Goal: Check status: Check status

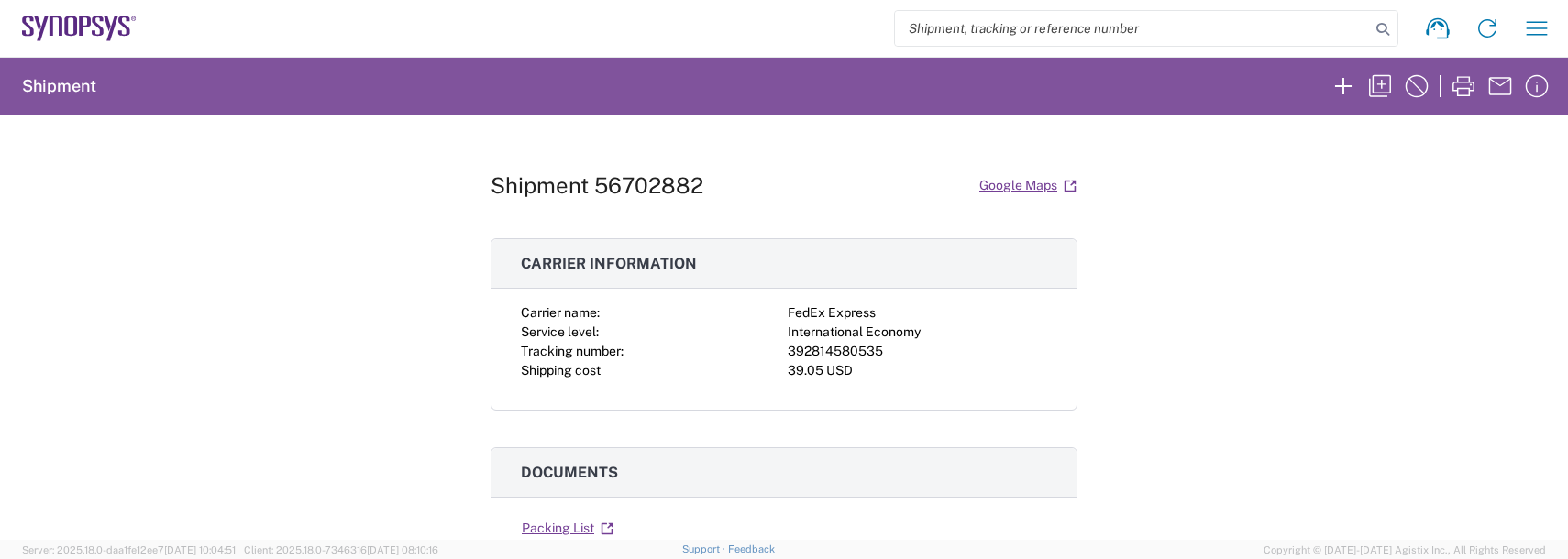
scroll to position [184, 0]
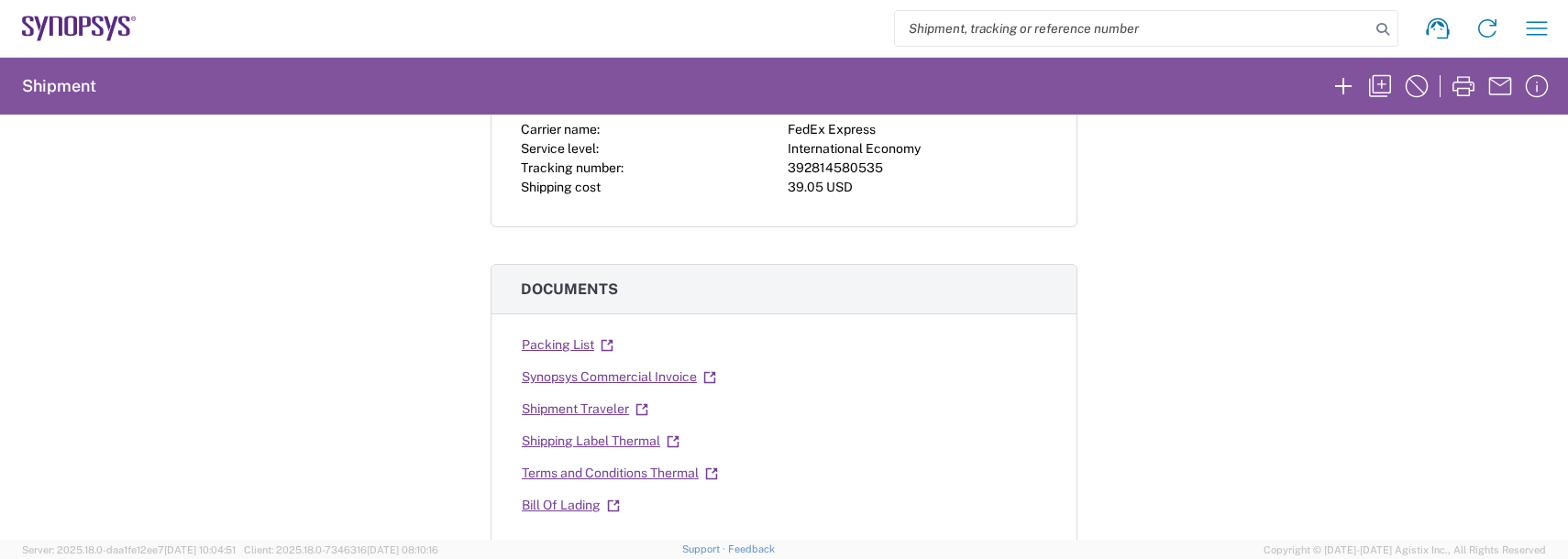
drag, startPoint x: 1247, startPoint y: 298, endPoint x: 1257, endPoint y: 261, distance: 38.3
click at [1247, 288] on div "Shipment 56702882 Google Maps Carrier information Carrier name: FedEx Express S…" at bounding box center [784, 327] width 1568 height 425
click at [1539, 29] on icon "button" at bounding box center [1538, 28] width 29 height 29
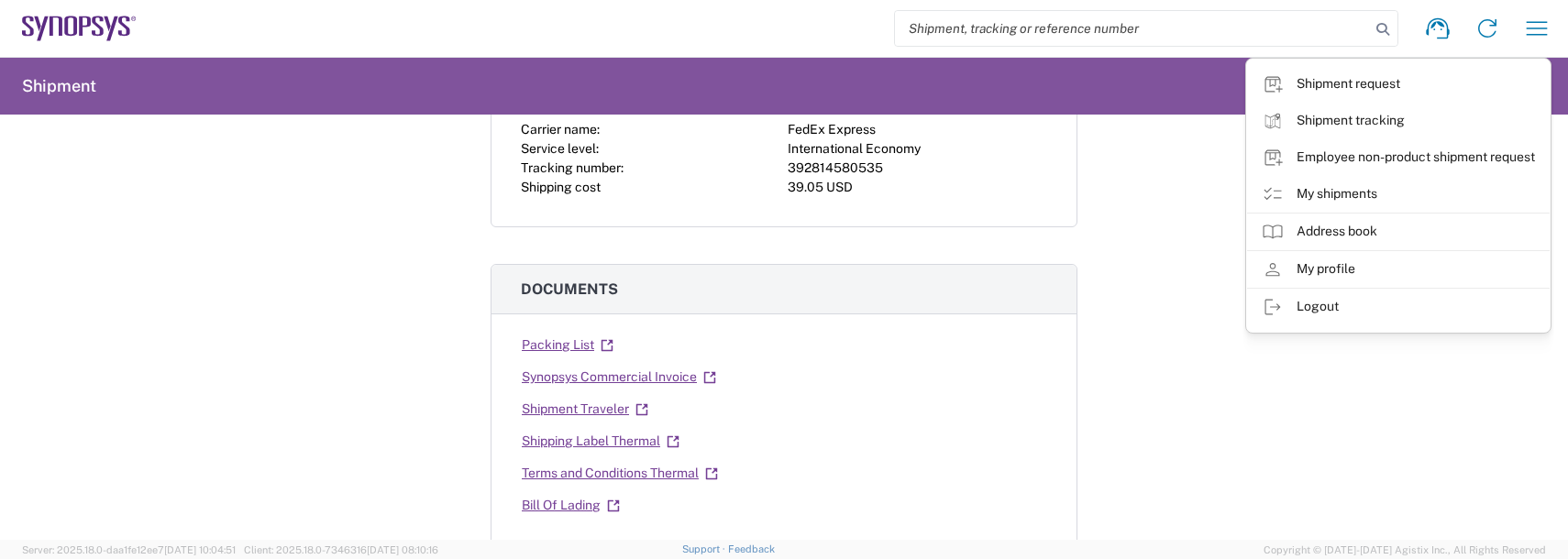
click at [1331, 190] on link "My shipments" at bounding box center [1399, 195] width 303 height 37
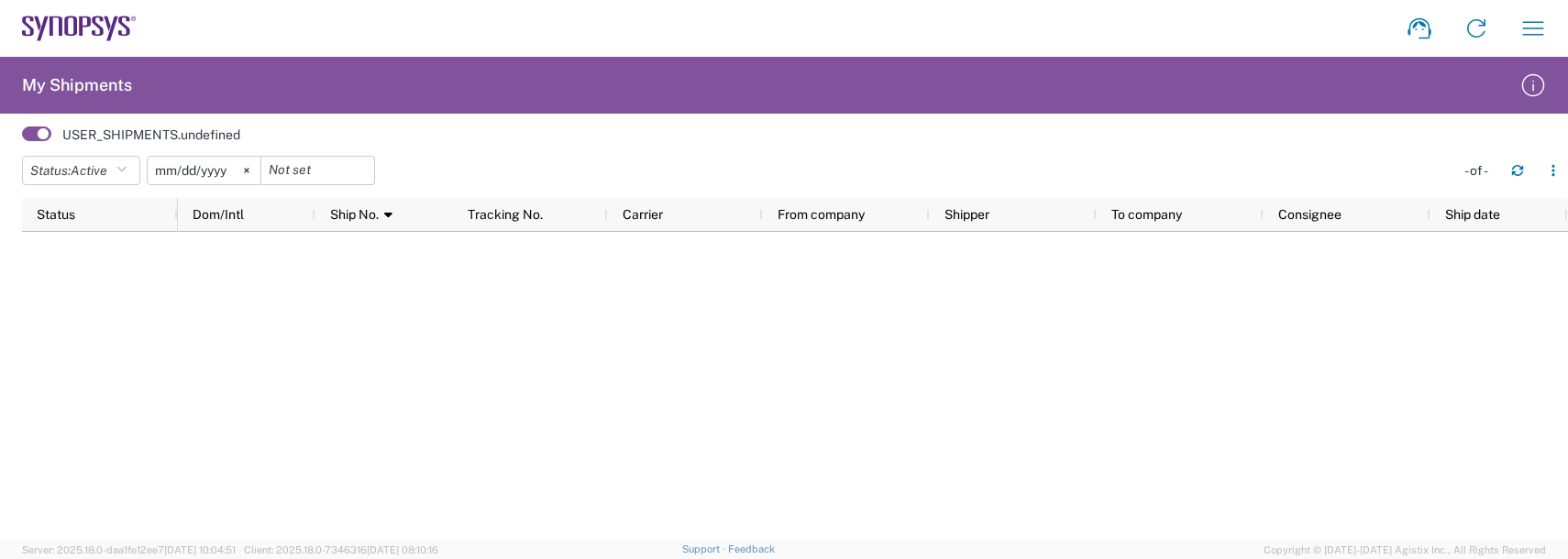
click at [197, 167] on input "[DATE]" at bounding box center [204, 171] width 113 height 28
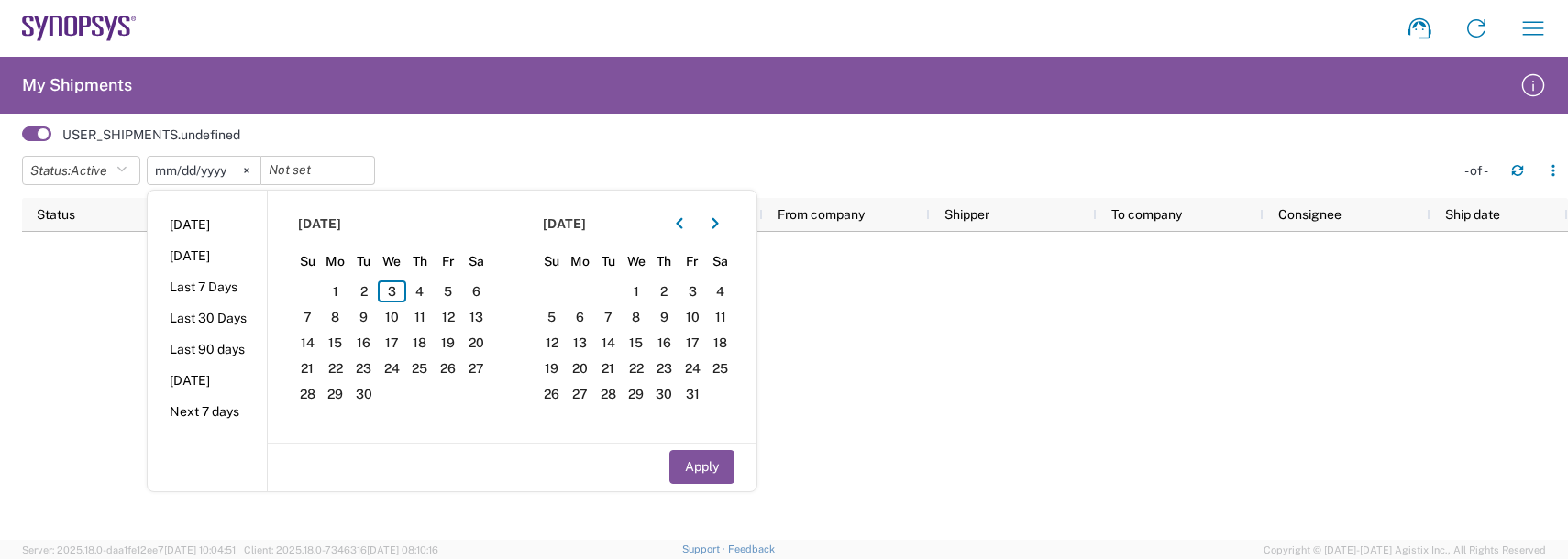
click at [215, 325] on li "Last 30 Days" at bounding box center [208, 319] width 119 height 31
type input "[DATE]"
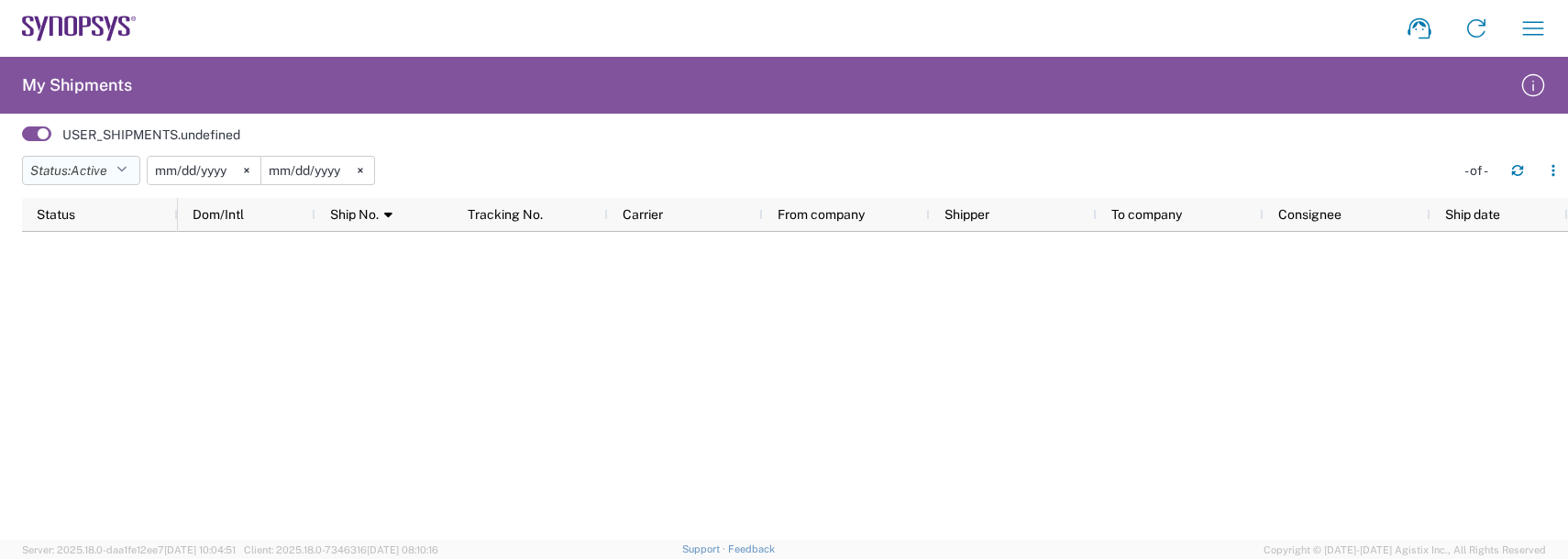
click at [85, 166] on span "Active" at bounding box center [89, 171] width 37 height 15
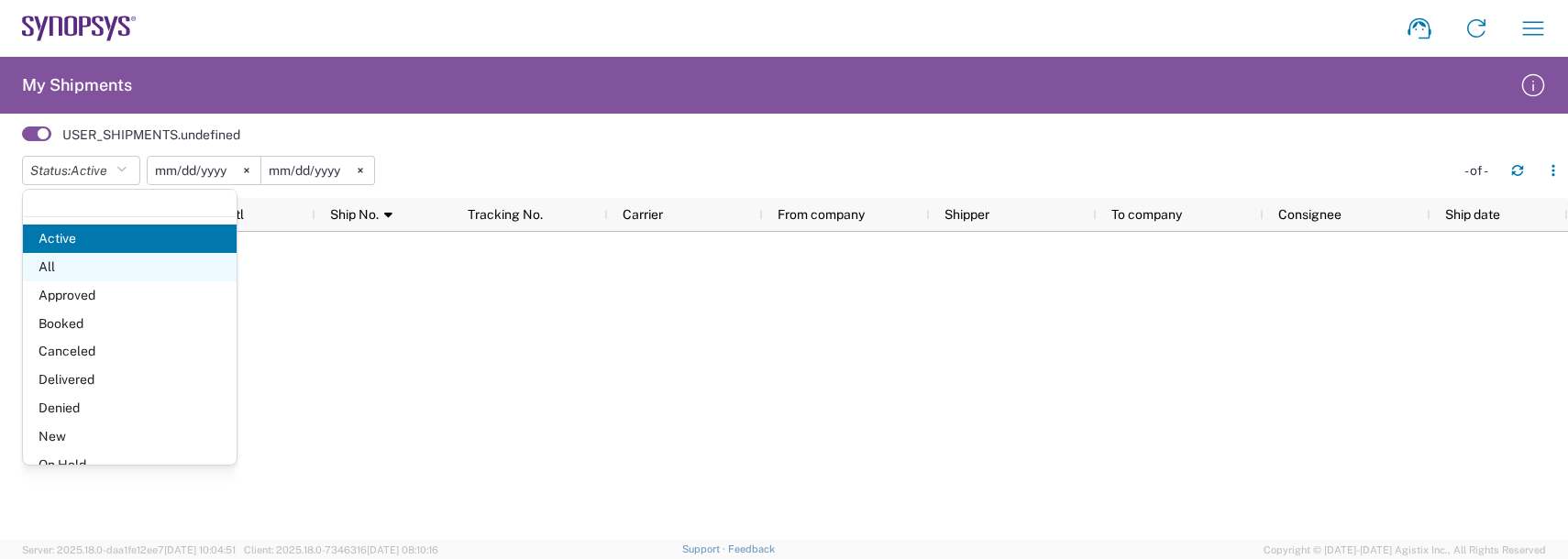
click at [39, 268] on span "All" at bounding box center [130, 267] width 214 height 28
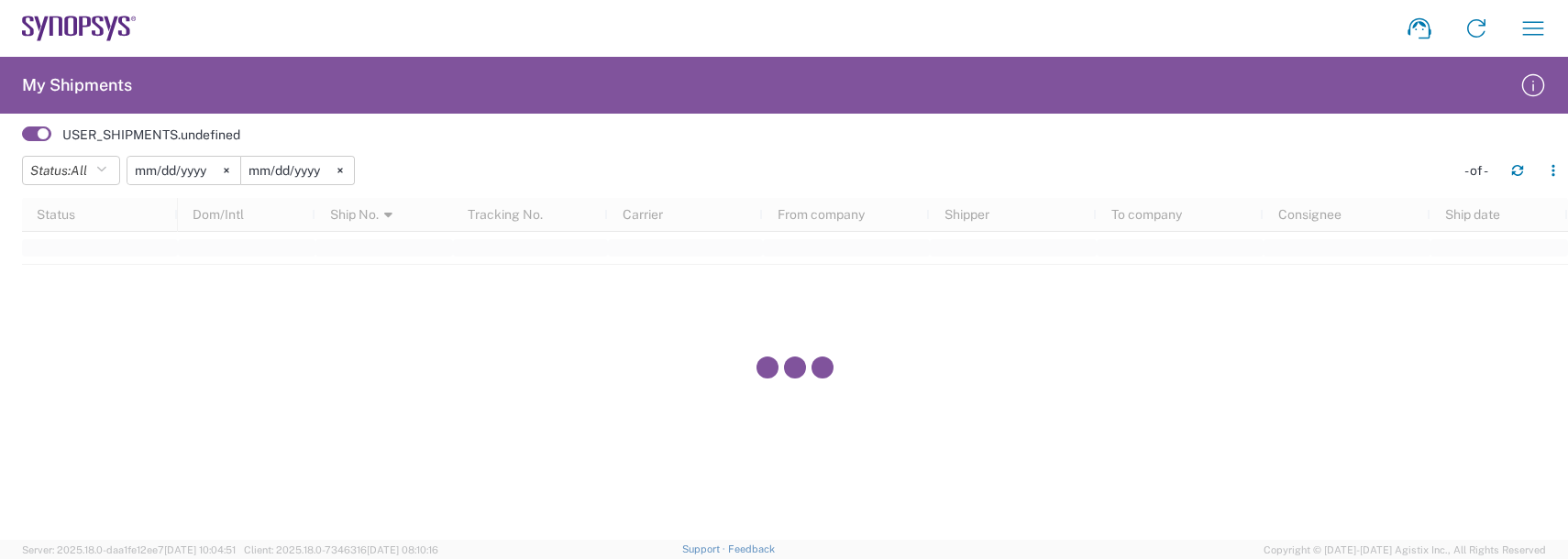
click at [596, 160] on agx-table-filter-chips "Status: All Active All Approved Booked Canceled Delivered Denied New On Hold Pe…" at bounding box center [734, 177] width 1424 height 42
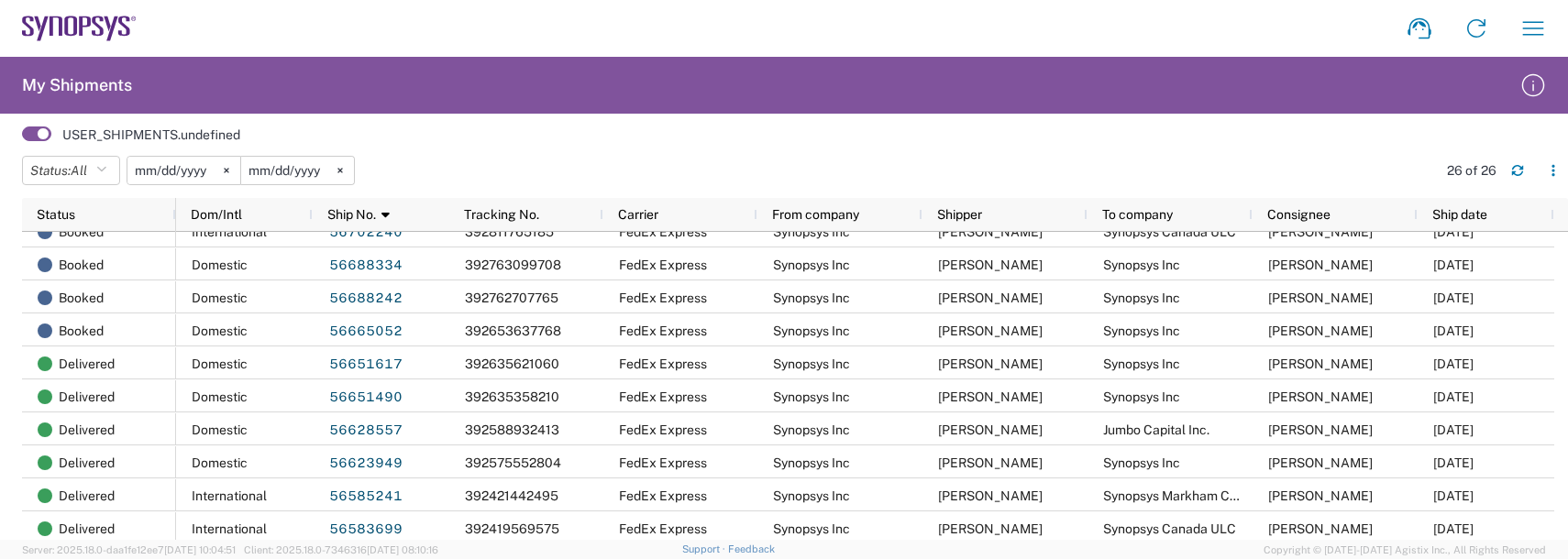
scroll to position [184, 0]
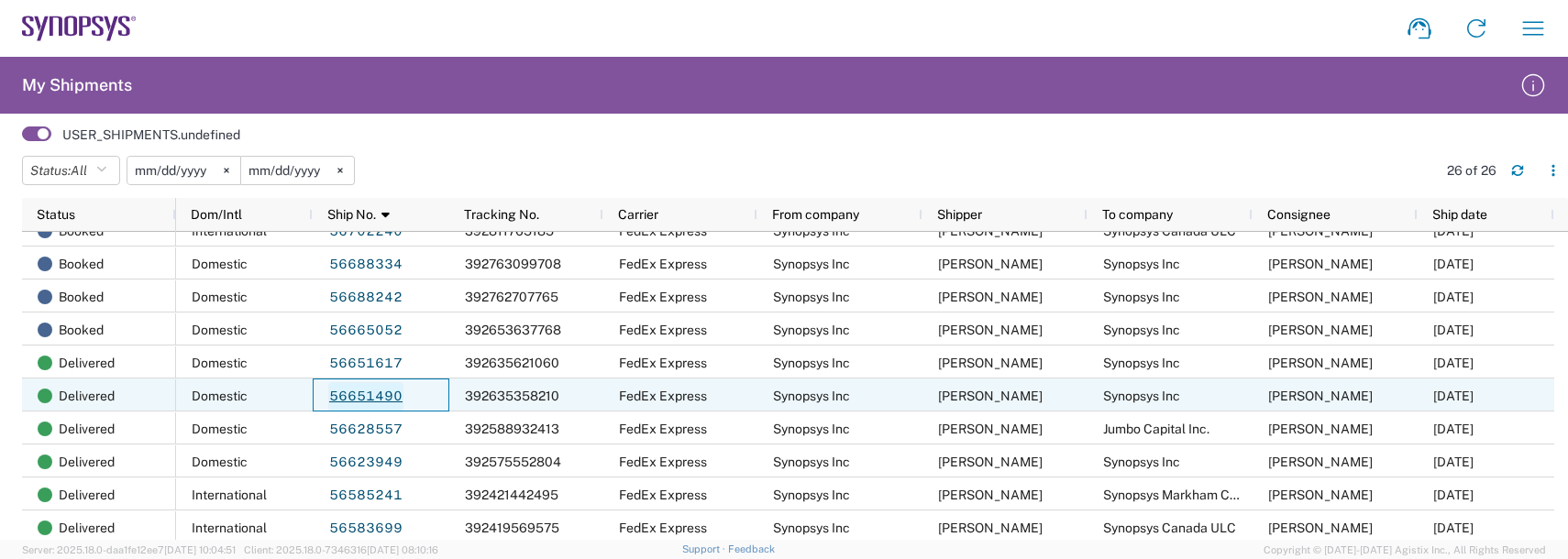
click at [378, 396] on link "56651490" at bounding box center [366, 397] width 75 height 29
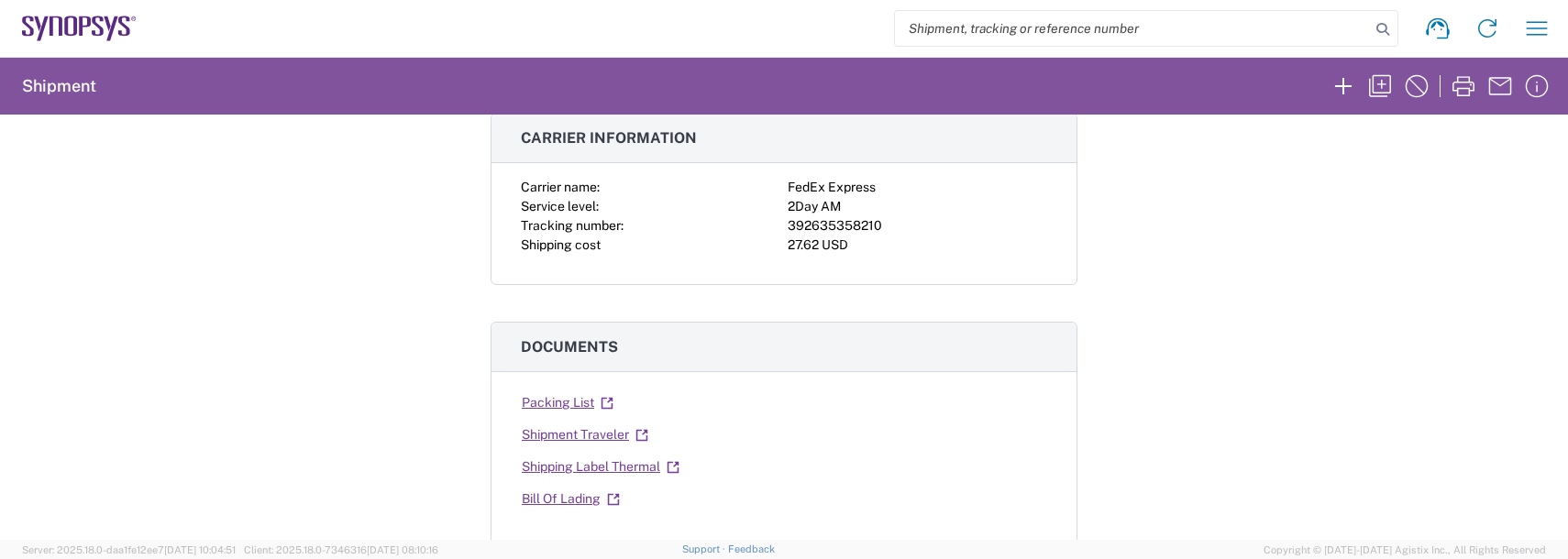
scroll to position [184, 0]
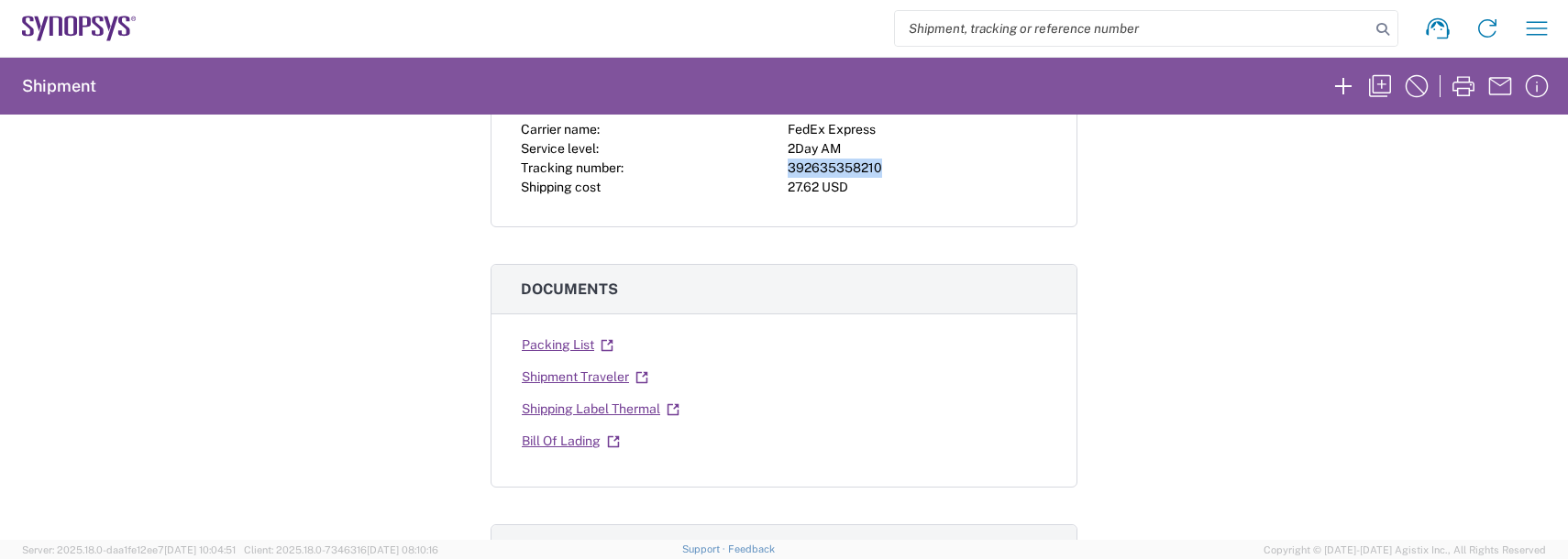
drag, startPoint x: 883, startPoint y: 164, endPoint x: 777, endPoint y: 173, distance: 106.4
click at [777, 173] on div "Carrier name: FedEx Express Service level: 2Day AM Tracking number: 39263535821…" at bounding box center [784, 159] width 526 height 77
drag, startPoint x: 777, startPoint y: 173, endPoint x: 805, endPoint y: 171, distance: 28.1
copy div "392635358210"
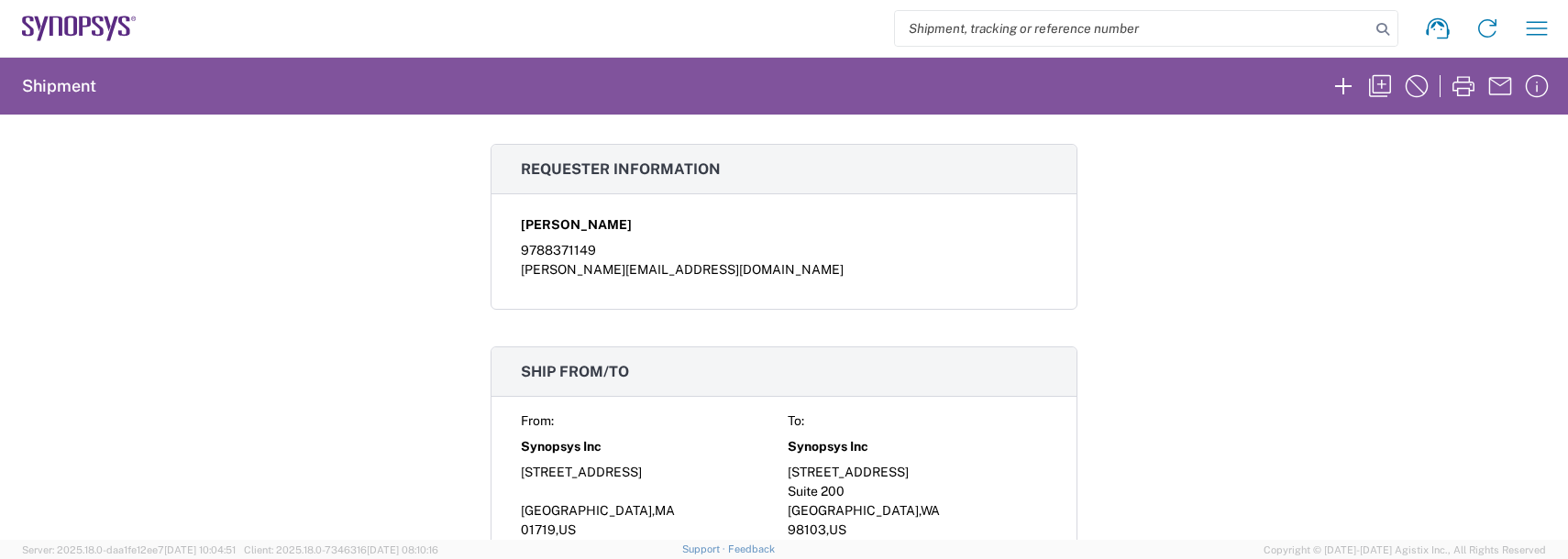
scroll to position [917, 0]
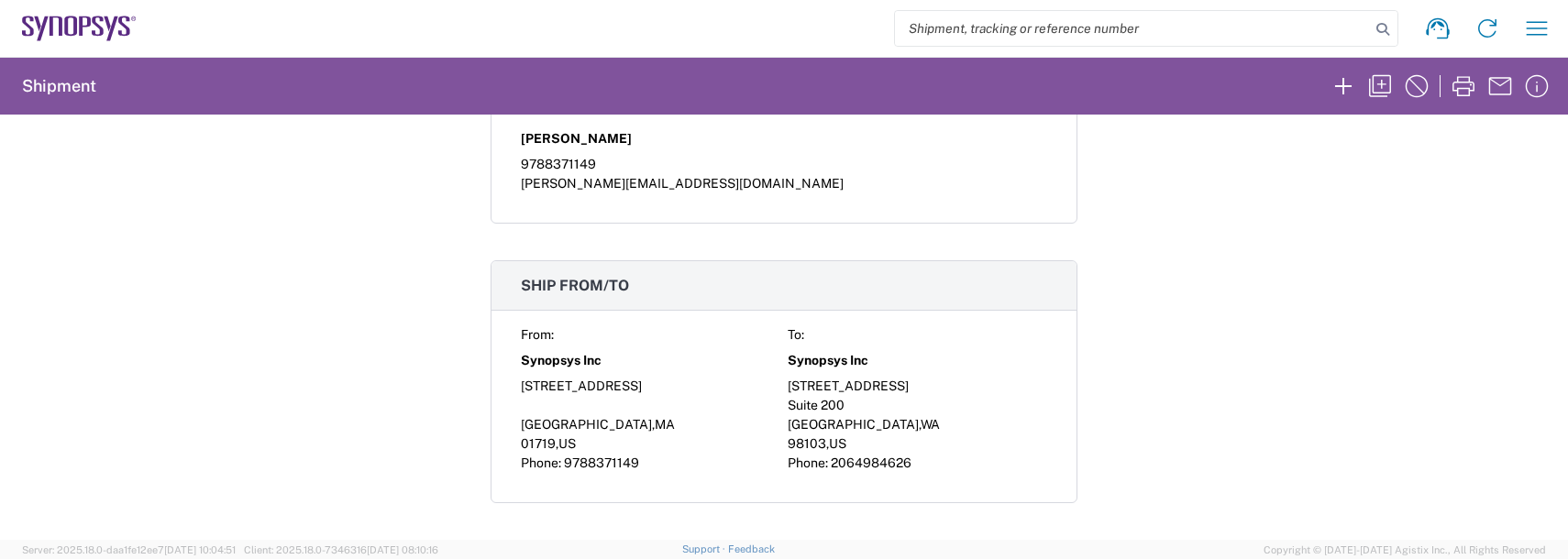
drag, startPoint x: 1159, startPoint y: 332, endPoint x: 1138, endPoint y: 338, distance: 21.8
click at [1156, 333] on div "Shipment 56651490 Google Maps Carrier information Carrier name: FedEx Express S…" at bounding box center [784, 327] width 1568 height 425
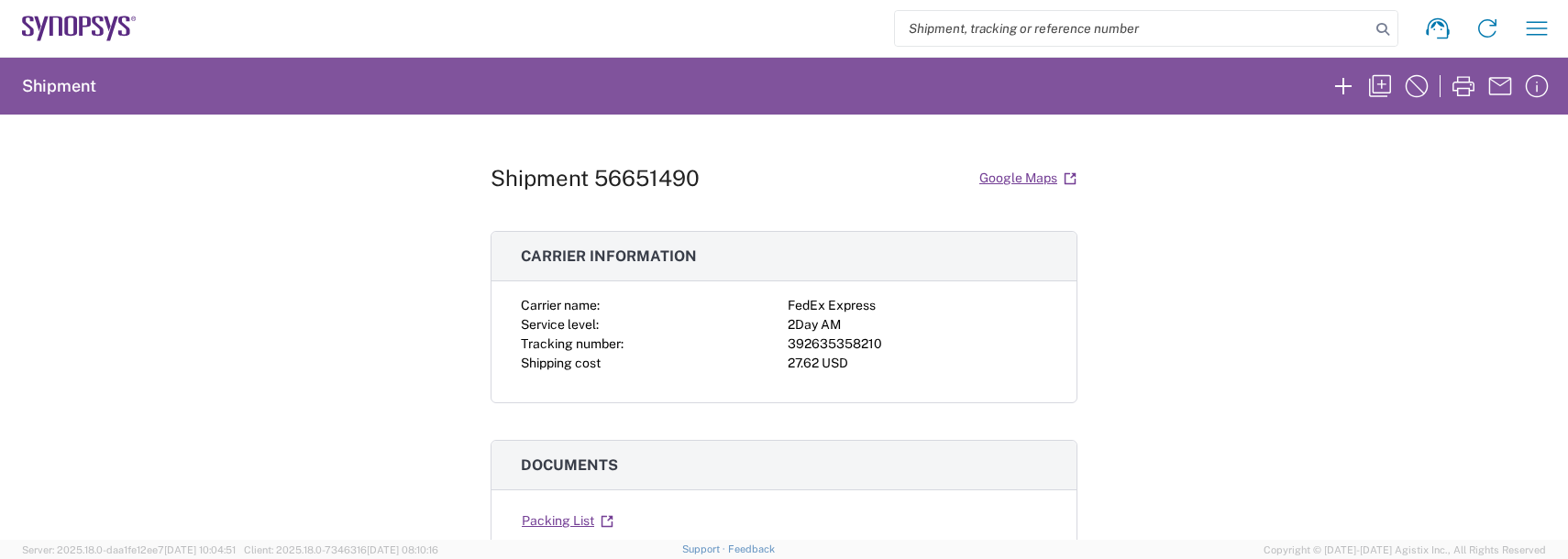
scroll to position [0, 0]
